Goal: Task Accomplishment & Management: Manage account settings

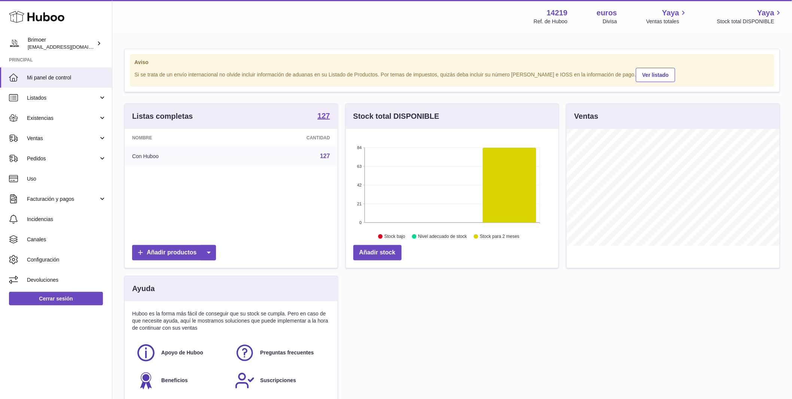
scroll to position [117, 213]
click at [52, 138] on span "Ventas" at bounding box center [62, 138] width 71 height 7
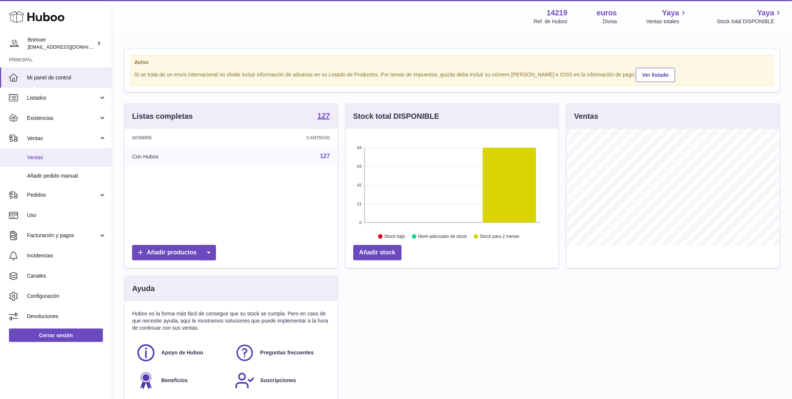
click at [63, 162] on link "Ventas" at bounding box center [56, 157] width 112 height 18
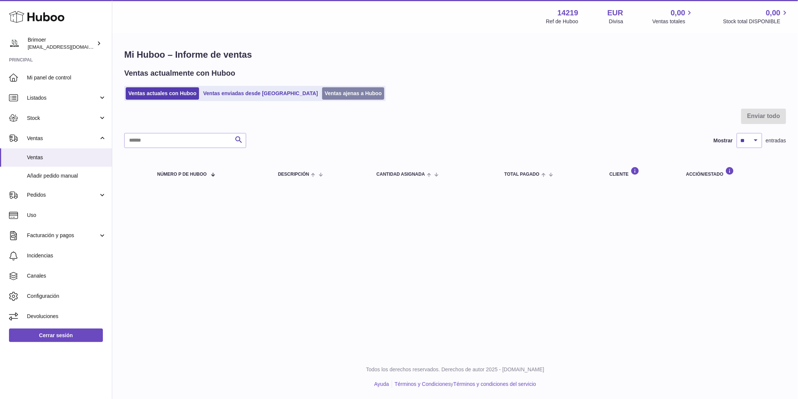
click at [322, 92] on link "Ventas ajenas a Huboo" at bounding box center [353, 93] width 63 height 12
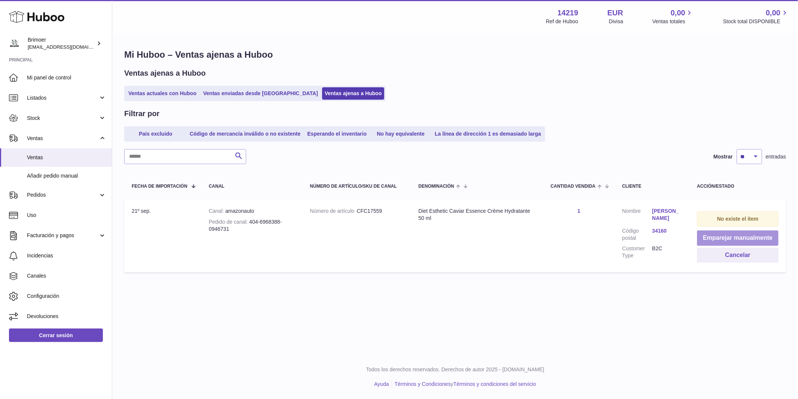
click at [720, 237] on button "Emparejar manualmente" at bounding box center [738, 237] width 82 height 15
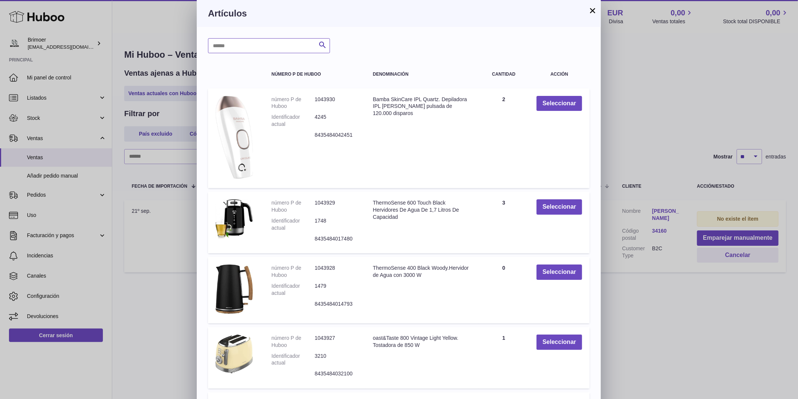
click at [246, 43] on input "text" at bounding box center [269, 45] width 122 height 15
type input "******"
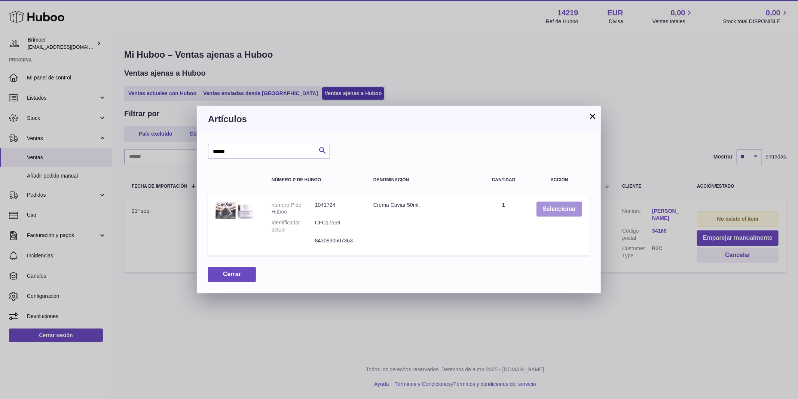
click at [557, 210] on button "Seleccionar" at bounding box center [560, 208] width 46 height 15
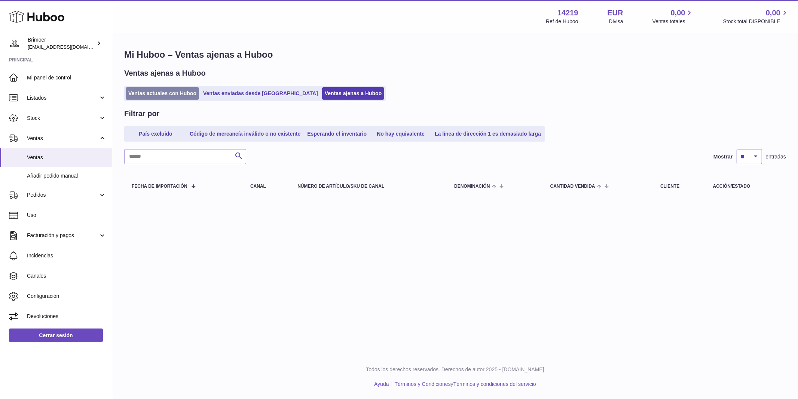
click at [148, 94] on link "Ventas actuales con Huboo" at bounding box center [162, 93] width 73 height 12
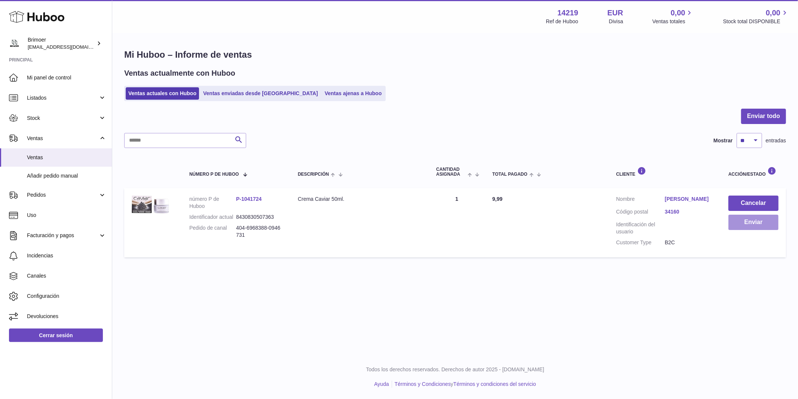
click at [755, 223] on button "Enviar" at bounding box center [754, 221] width 50 height 15
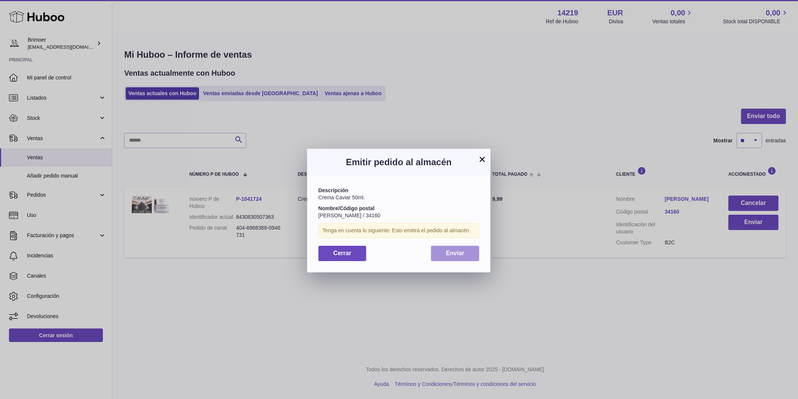
click at [461, 259] on button "Enviar" at bounding box center [455, 253] width 48 height 15
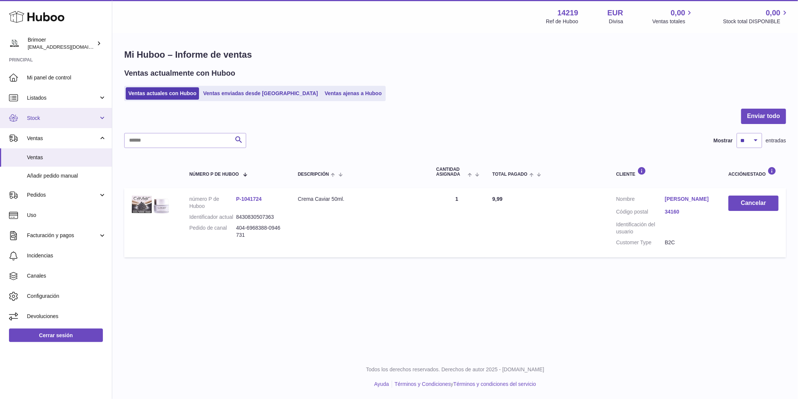
click at [50, 118] on span "Stock" at bounding box center [62, 118] width 71 height 7
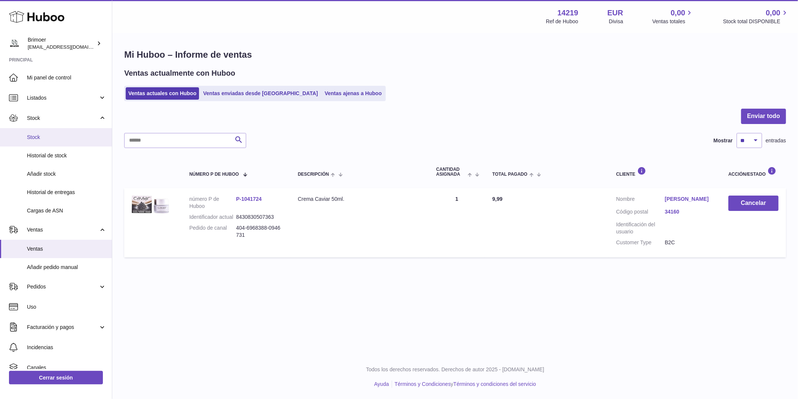
click at [56, 134] on span "Stock" at bounding box center [66, 137] width 79 height 7
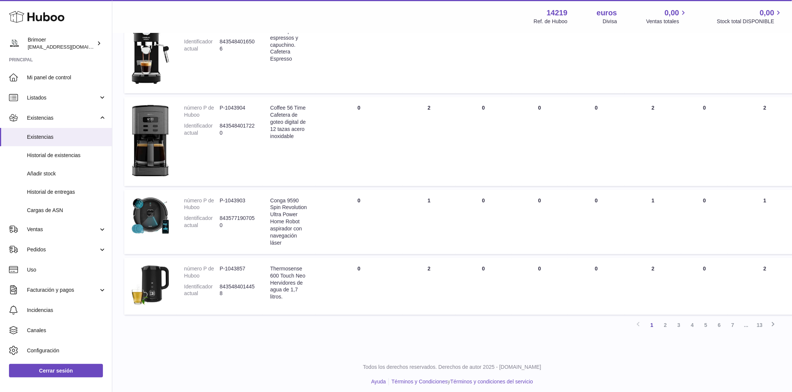
scroll to position [563, 0]
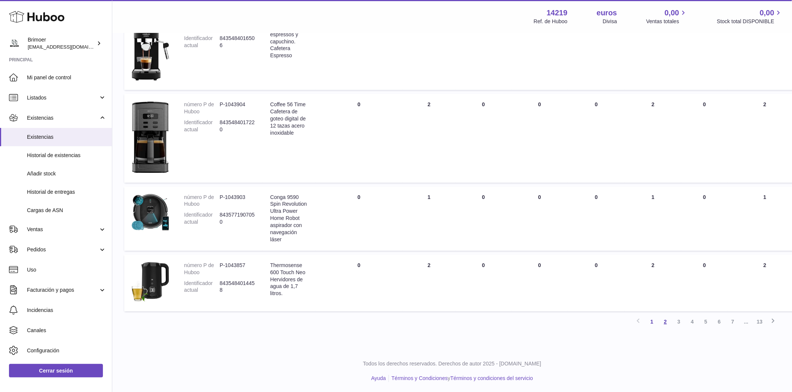
click at [666, 320] on font "2" at bounding box center [665, 322] width 3 height 6
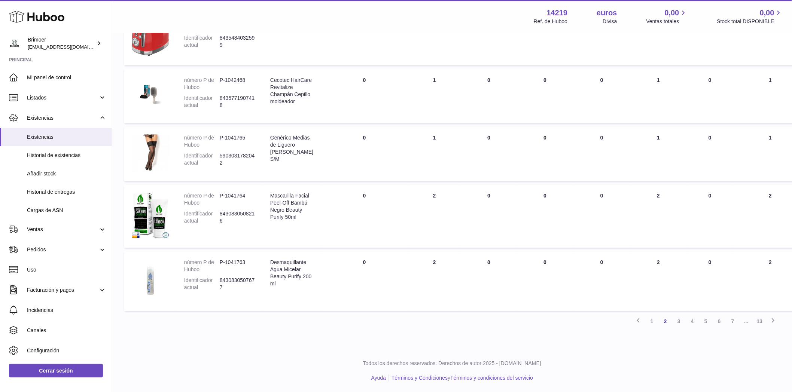
scroll to position [491, 0]
click at [680, 322] on font "3" at bounding box center [678, 321] width 3 height 6
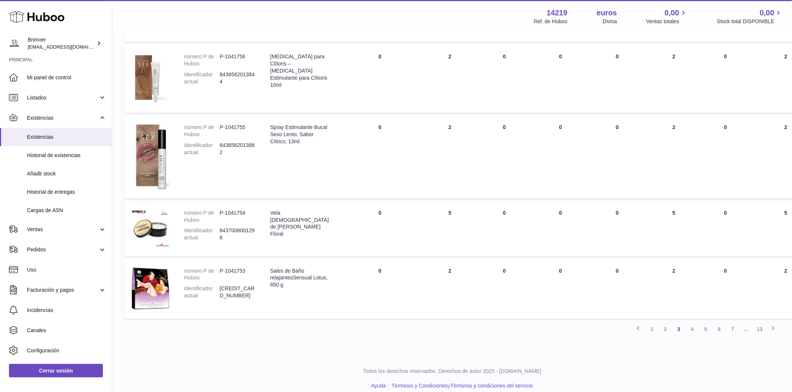
scroll to position [499, 0]
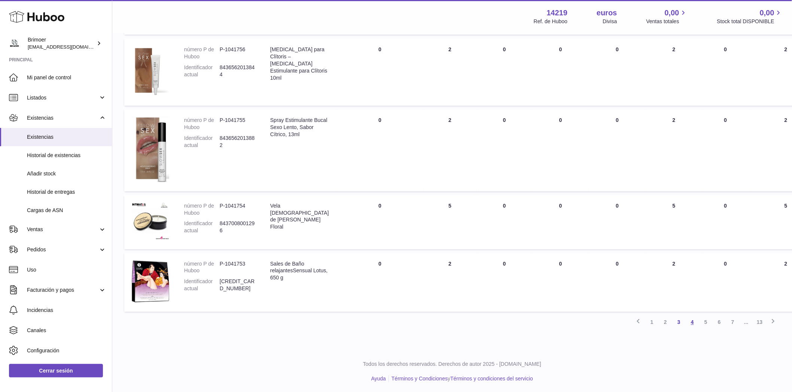
click at [693, 322] on font "4" at bounding box center [692, 323] width 3 height 6
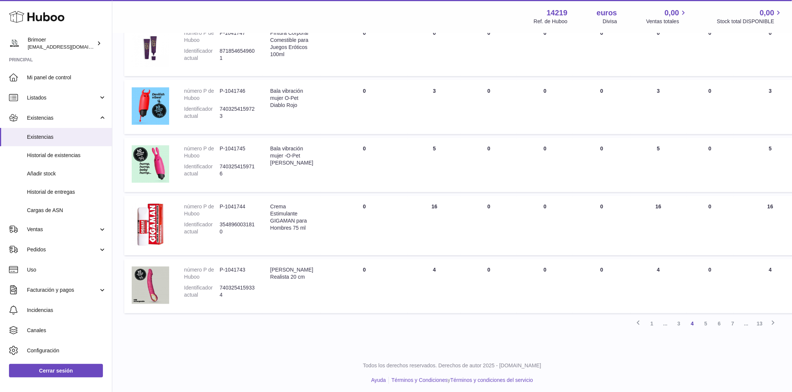
scroll to position [459, 0]
click at [704, 320] on font "5" at bounding box center [705, 323] width 3 height 6
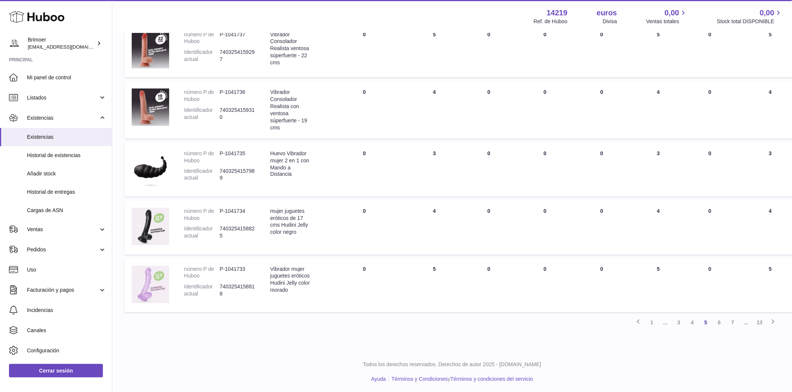
scroll to position [424, 0]
click at [721, 322] on font "6" at bounding box center [719, 323] width 3 height 6
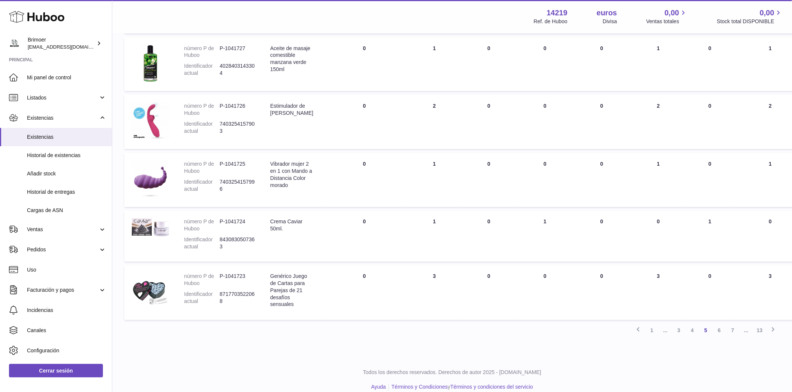
scroll to position [403, 0]
click at [718, 328] on font "6" at bounding box center [719, 329] width 3 height 6
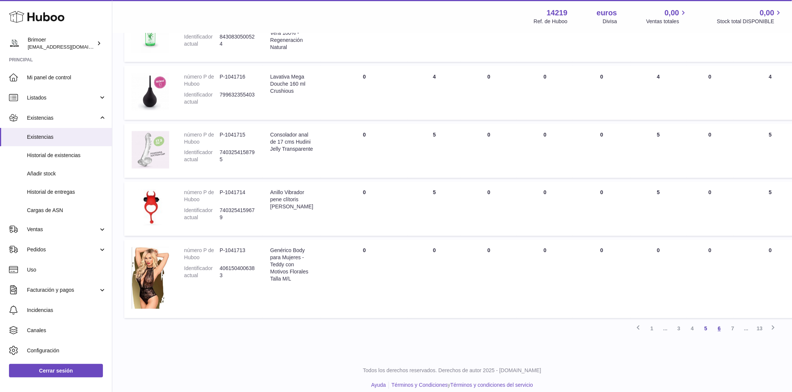
scroll to position [446, 0]
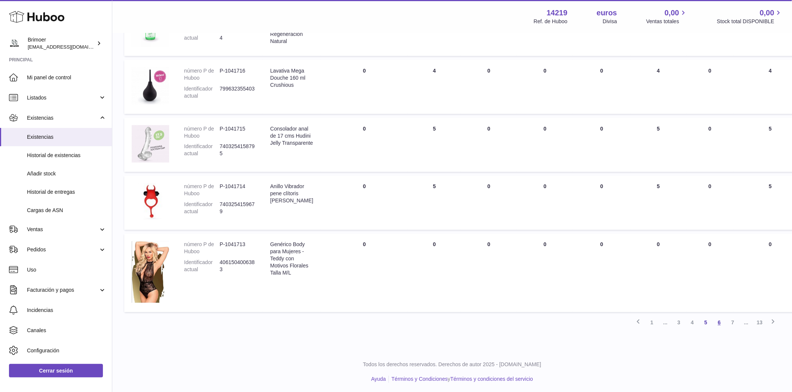
click at [720, 322] on font "6" at bounding box center [719, 323] width 3 height 6
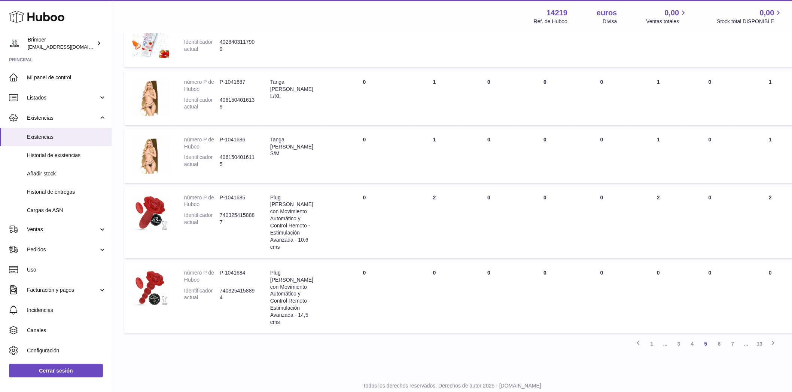
scroll to position [496, 0]
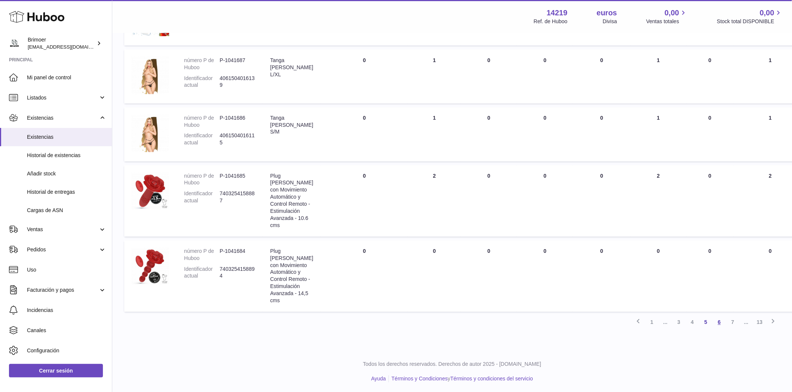
click at [720, 323] on font "6" at bounding box center [719, 323] width 3 height 6
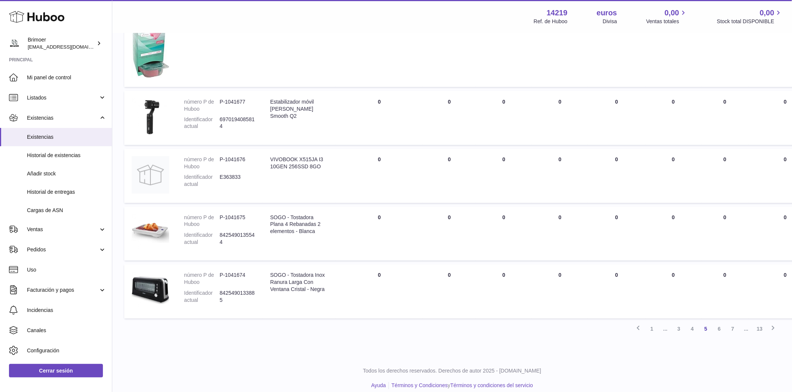
scroll to position [476, 0]
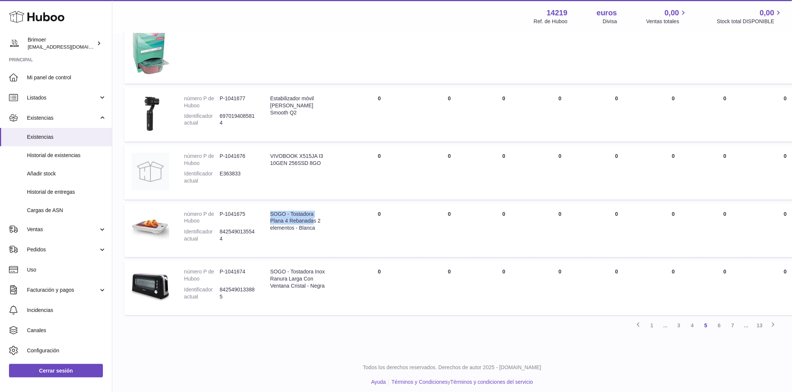
drag, startPoint x: 271, startPoint y: 289, endPoint x: 295, endPoint y: 309, distance: 31.3
click at [295, 232] on font "SOGO - Tostadora Plana 4 Rebanadas 2 elementos - Blanca" at bounding box center [295, 221] width 51 height 20
copy font "SOGO - Tostadora Plana 4 Rebanada"
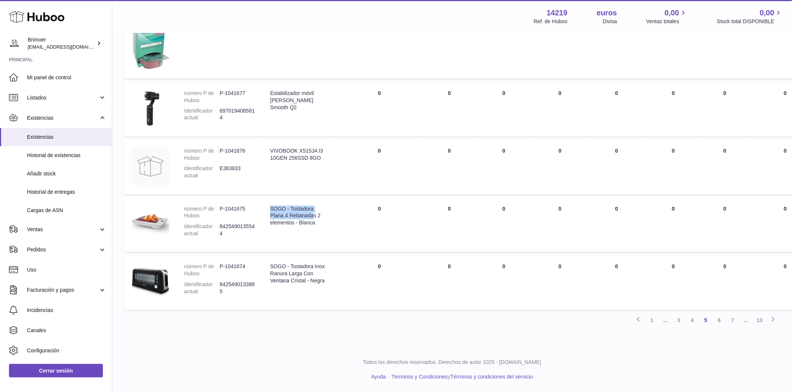
scroll to position [558, 0]
click at [719, 321] on font "6" at bounding box center [719, 321] width 3 height 6
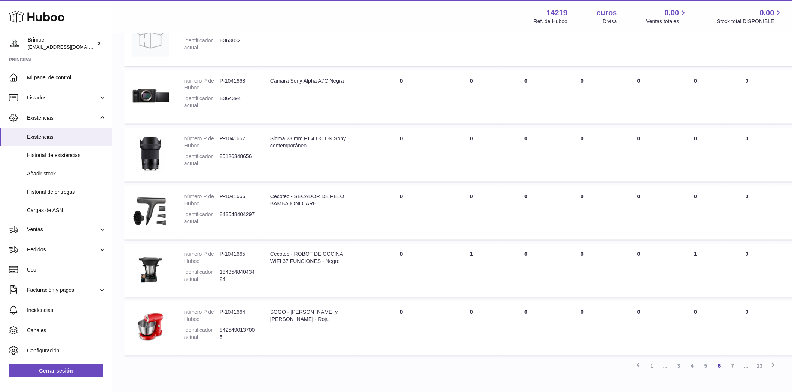
scroll to position [374, 0]
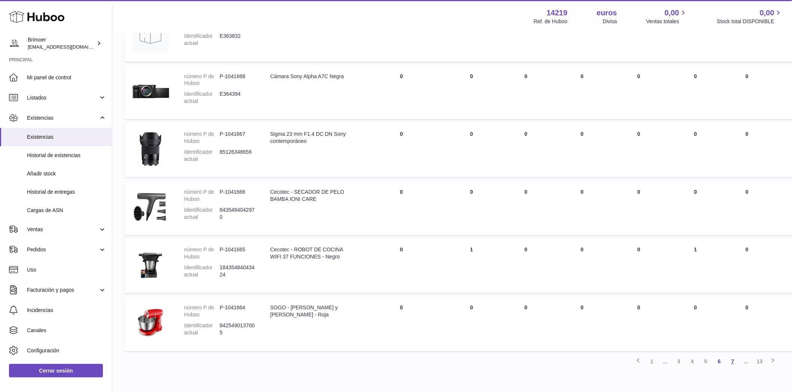
click at [733, 359] on font "7" at bounding box center [732, 362] width 3 height 6
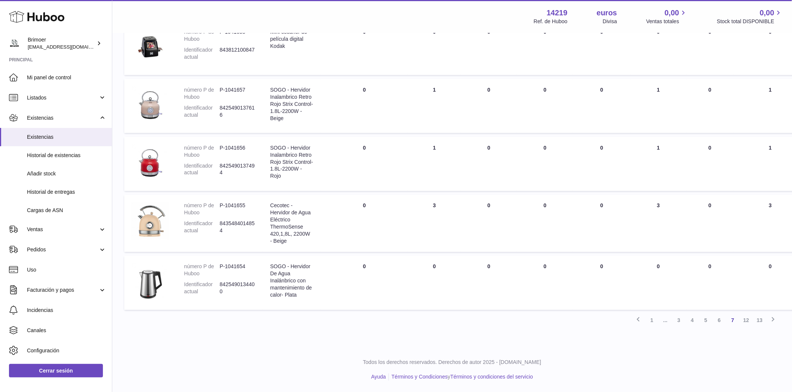
scroll to position [432, 0]
click at [734, 320] on font "7" at bounding box center [732, 321] width 3 height 6
click at [746, 321] on font "12" at bounding box center [746, 321] width 6 height 6
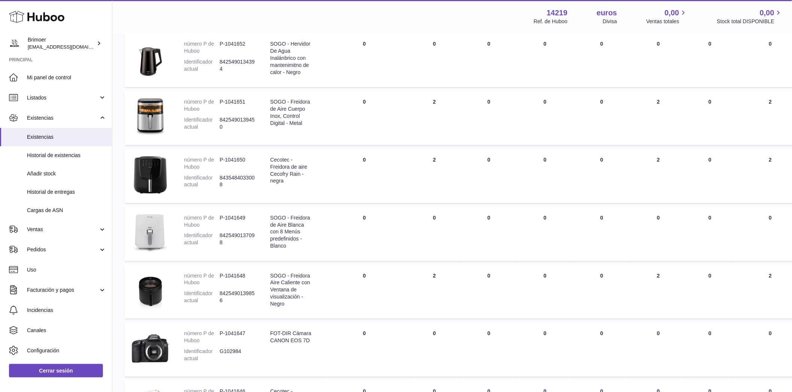
scroll to position [426, 0]
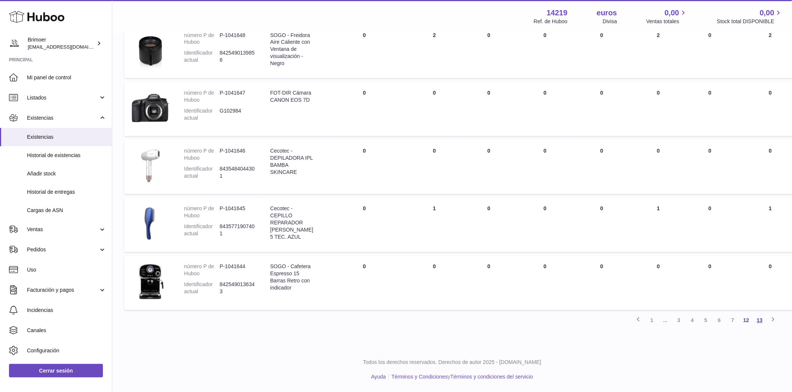
click at [759, 322] on font "13" at bounding box center [760, 321] width 6 height 6
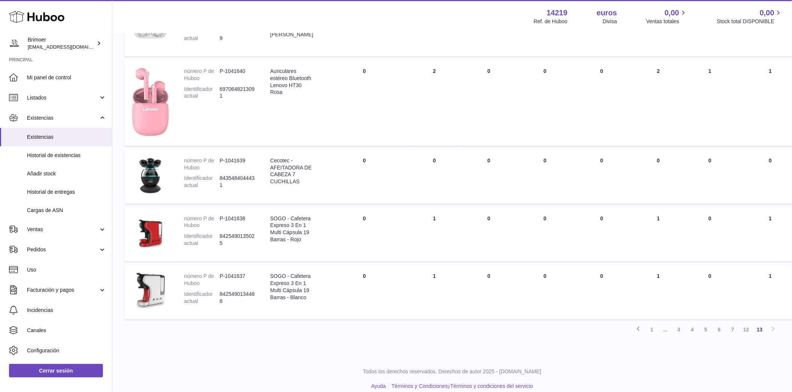
scroll to position [277, 0]
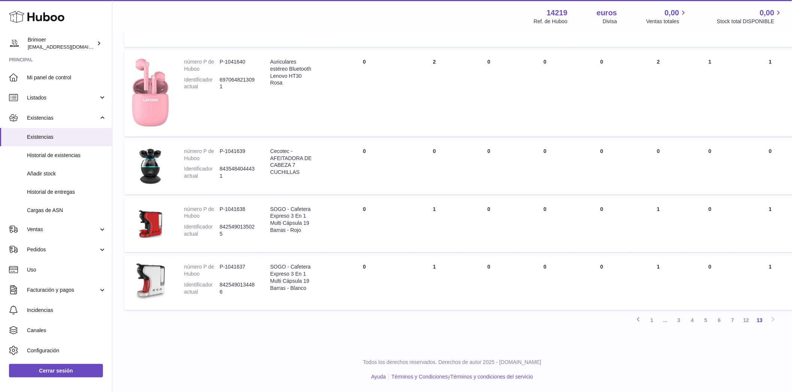
click at [774, 320] on div "Anterior 1 ... 3 4 5 6 7 12 13 Siguiente" at bounding box center [452, 320] width 656 height 13
